Goal: Information Seeking & Learning: Check status

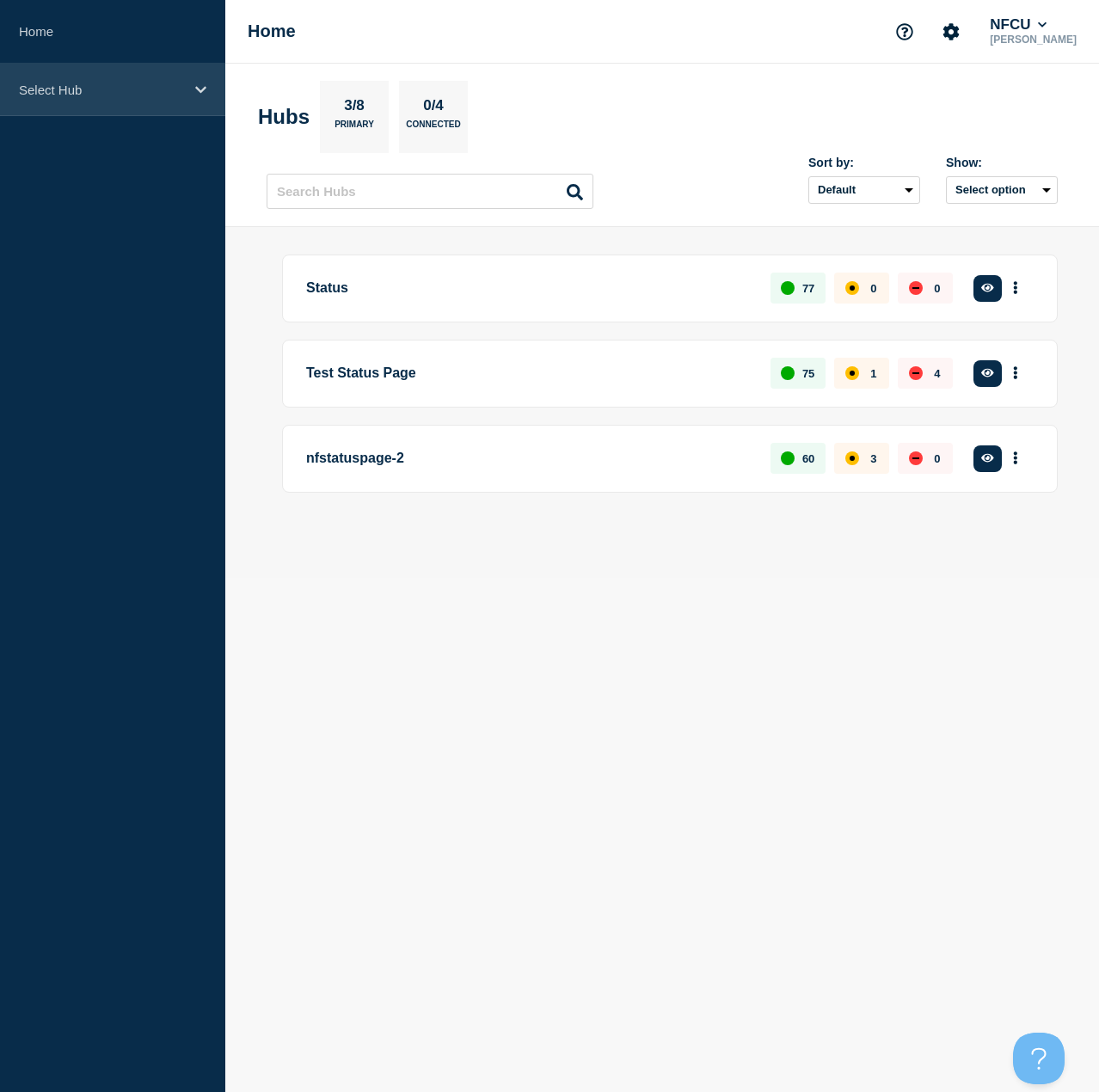
click at [94, 94] on p "Select Hub" at bounding box center [101, 89] width 165 height 15
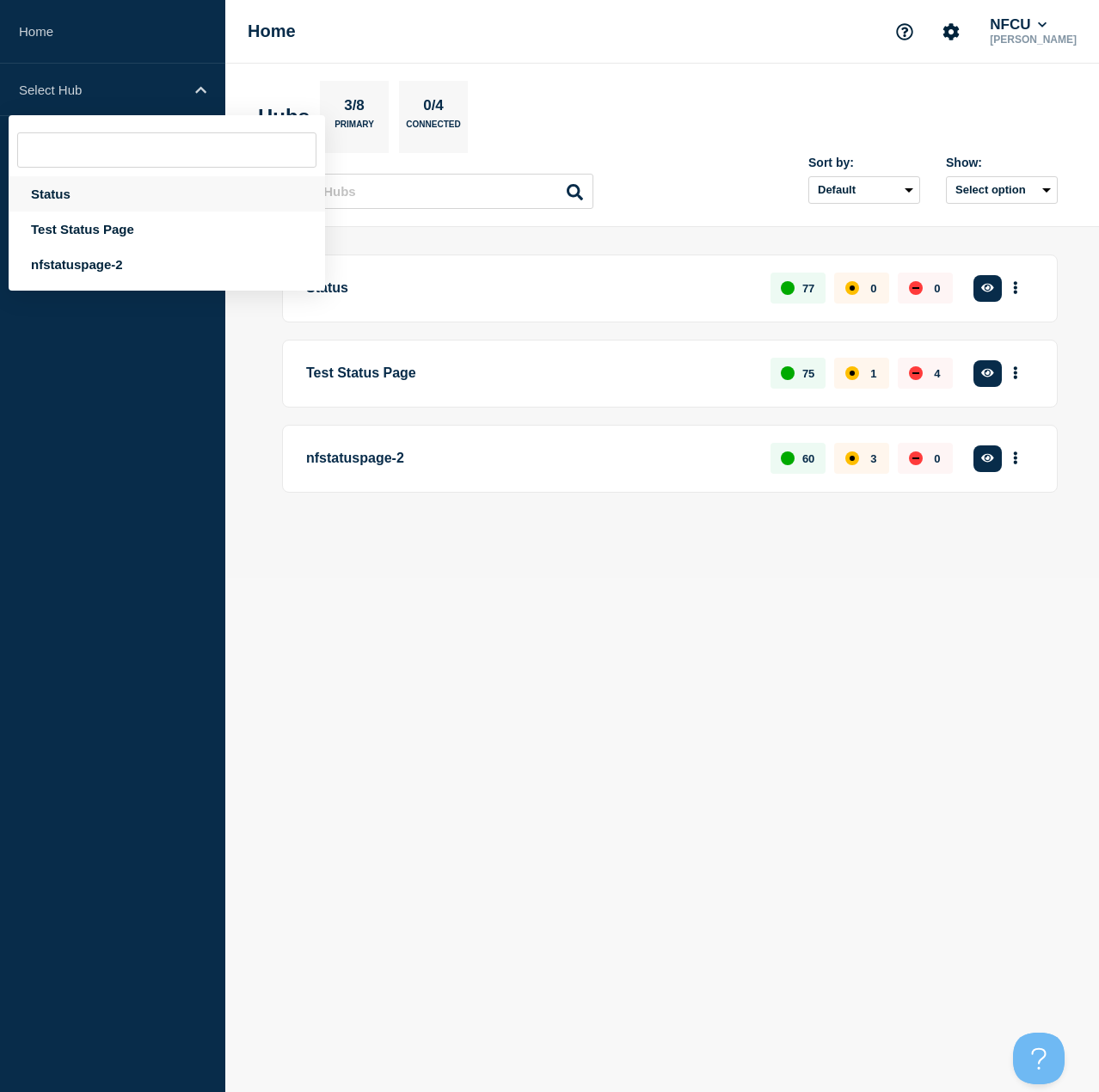
click at [68, 187] on div "Status" at bounding box center [166, 194] width 316 height 36
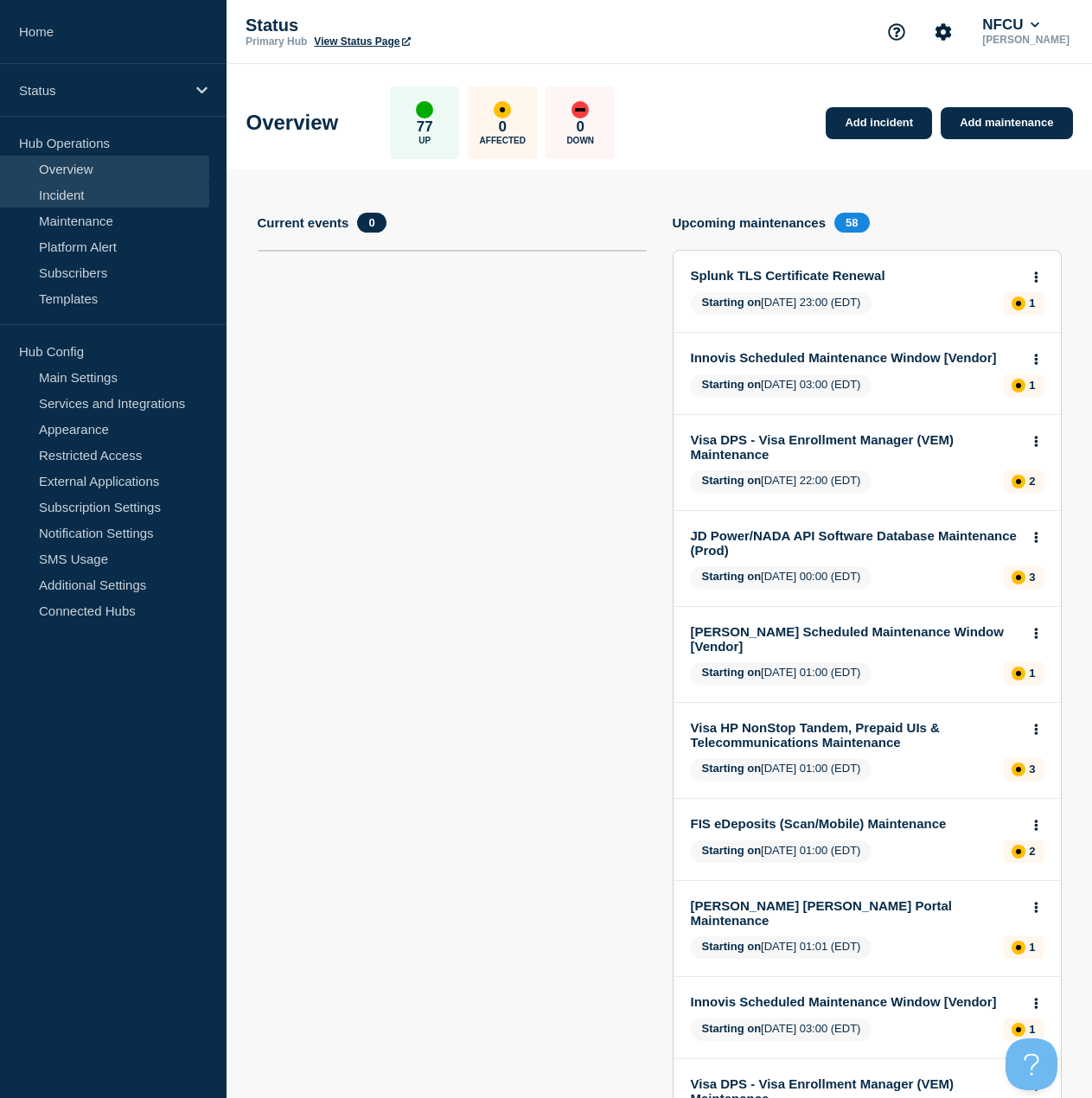
click at [59, 191] on link "Incident" at bounding box center [105, 194] width 209 height 26
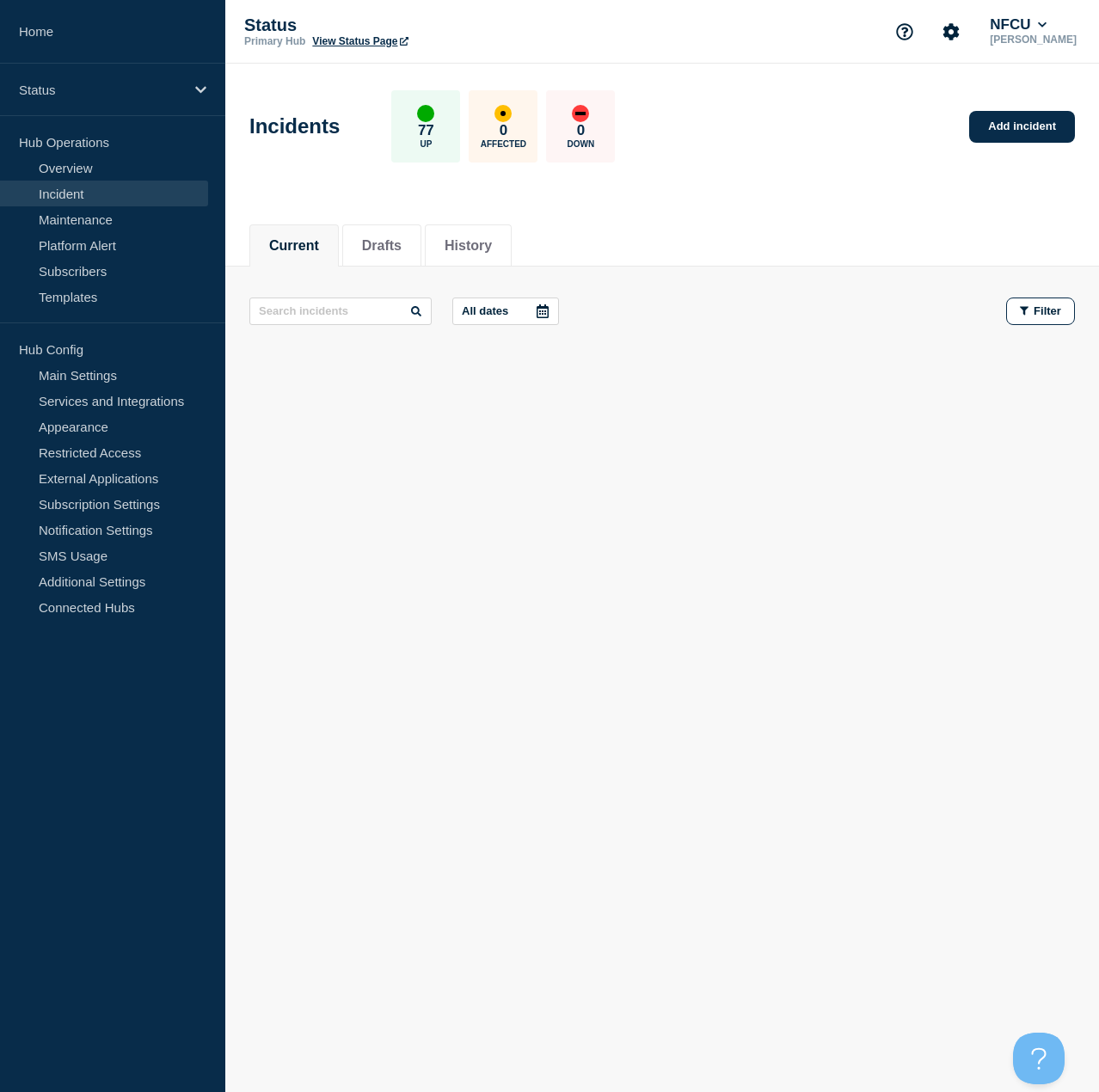
click at [322, 513] on main "Incidents 77 Up 0 Affected 0 Down Add incident Current Drafts History Current D…" at bounding box center [661, 294] width 873 height 462
click at [449, 250] on li "History" at bounding box center [469, 245] width 87 height 43
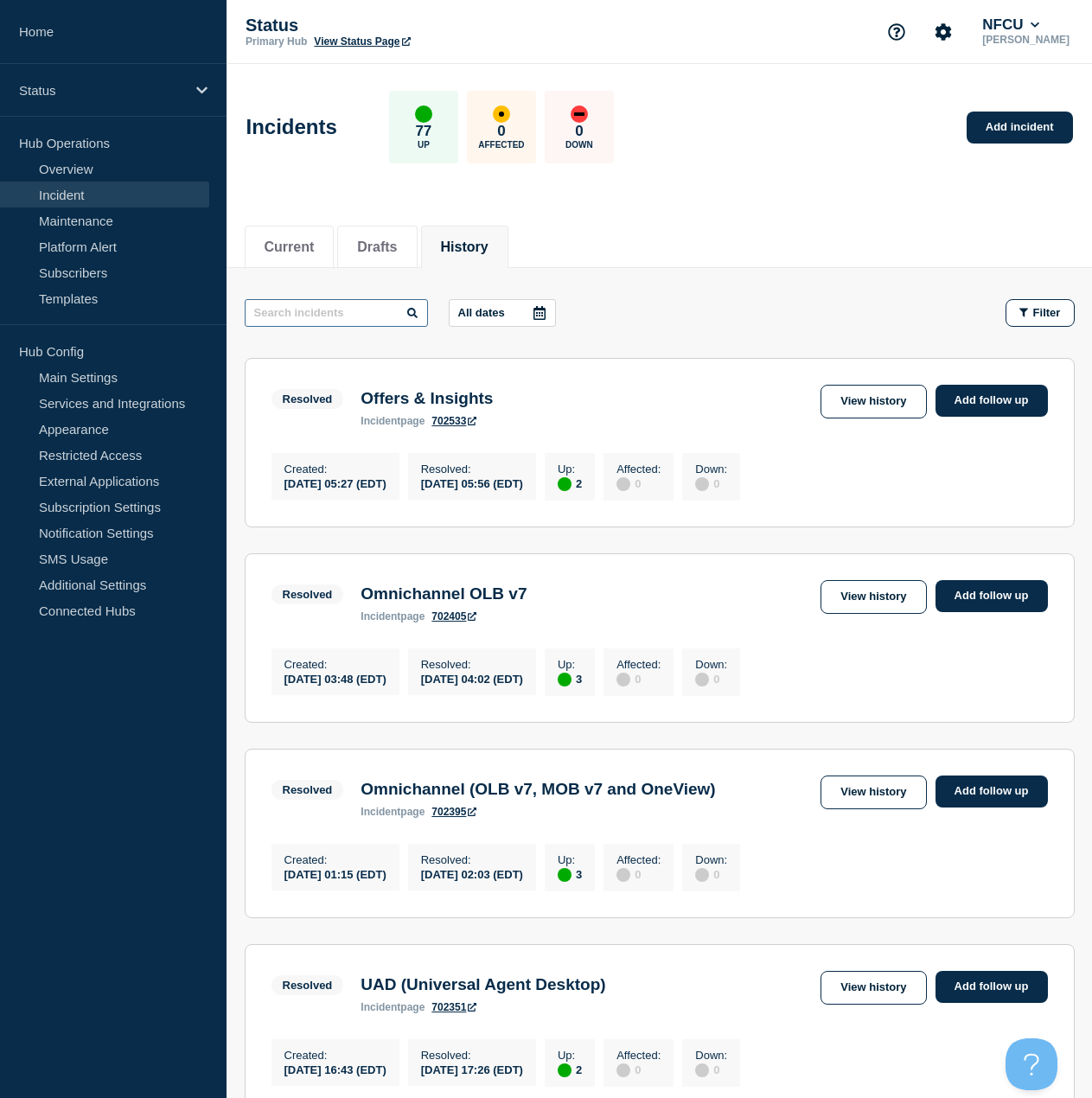
click at [343, 318] on input "text" at bounding box center [337, 313] width 183 height 28
type input "vdi"
